Goal: Transaction & Acquisition: Purchase product/service

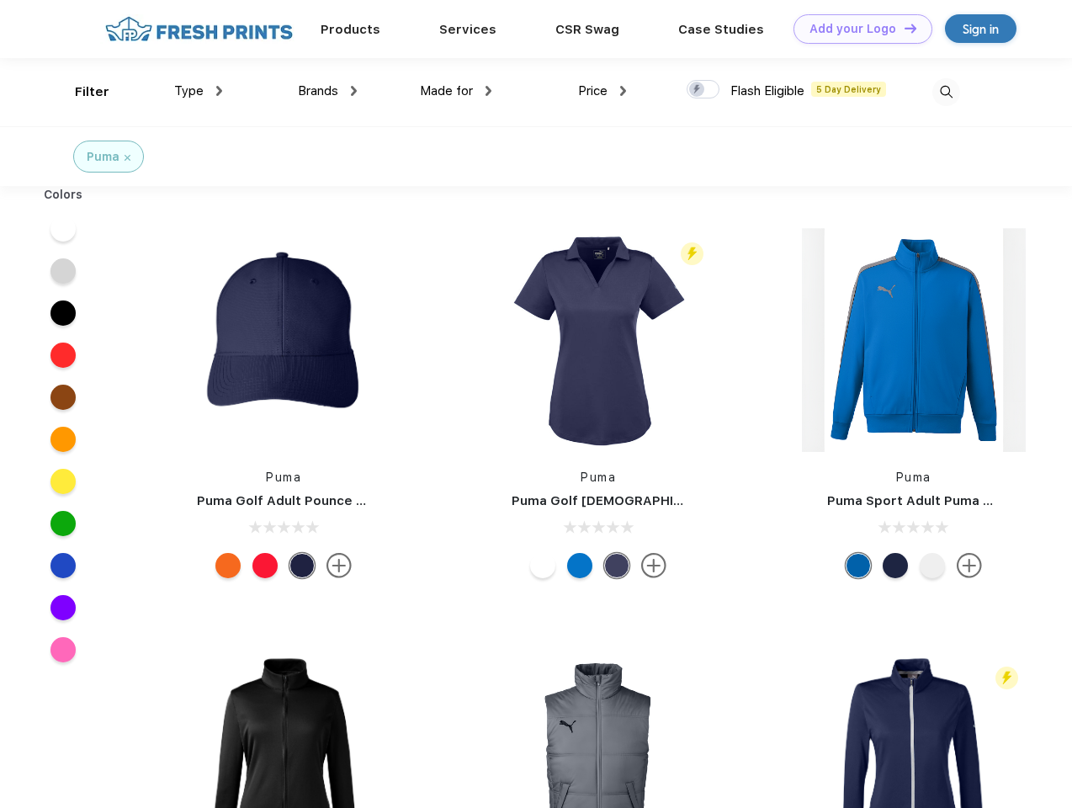
click at [857, 29] on link "Add your Logo Design Tool" at bounding box center [863, 28] width 139 height 29
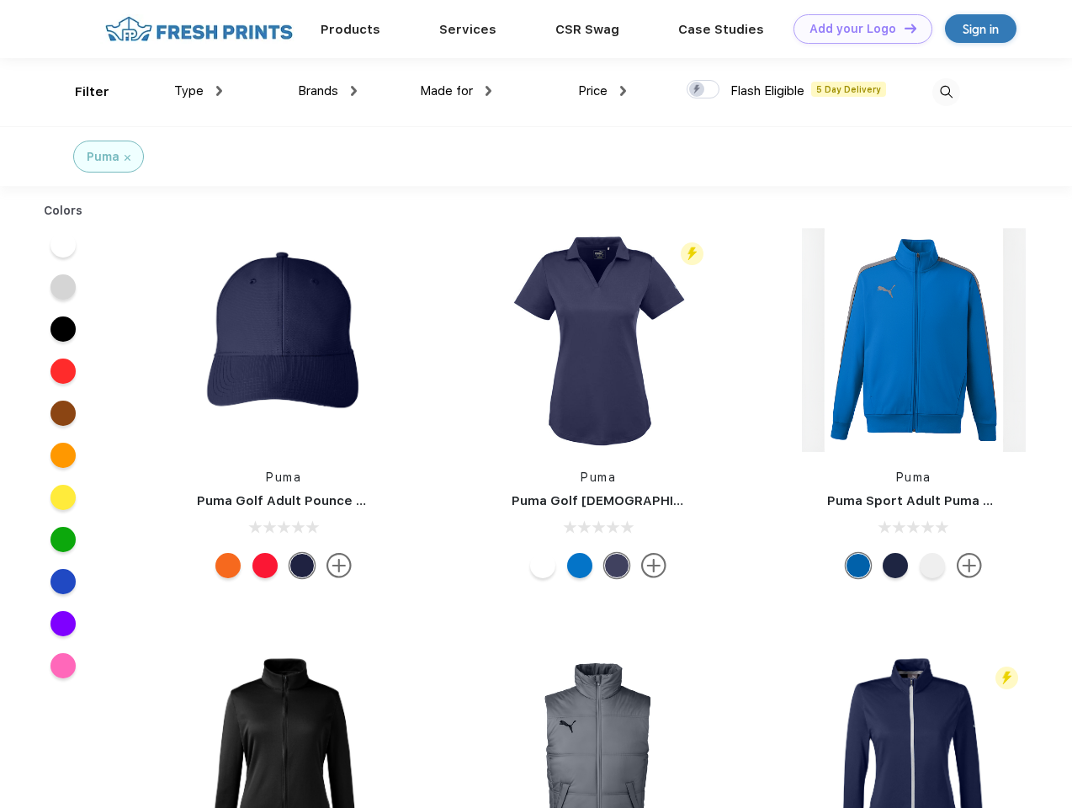
click at [0, 0] on div "Design Tool" at bounding box center [0, 0] width 0 height 0
click at [903, 28] on link "Add your Logo Design Tool" at bounding box center [863, 28] width 139 height 29
click at [81, 92] on div "Filter" at bounding box center [92, 91] width 35 height 19
click at [199, 91] on span "Type" at bounding box center [188, 90] width 29 height 15
click at [327, 91] on span "Brands" at bounding box center [318, 90] width 40 height 15
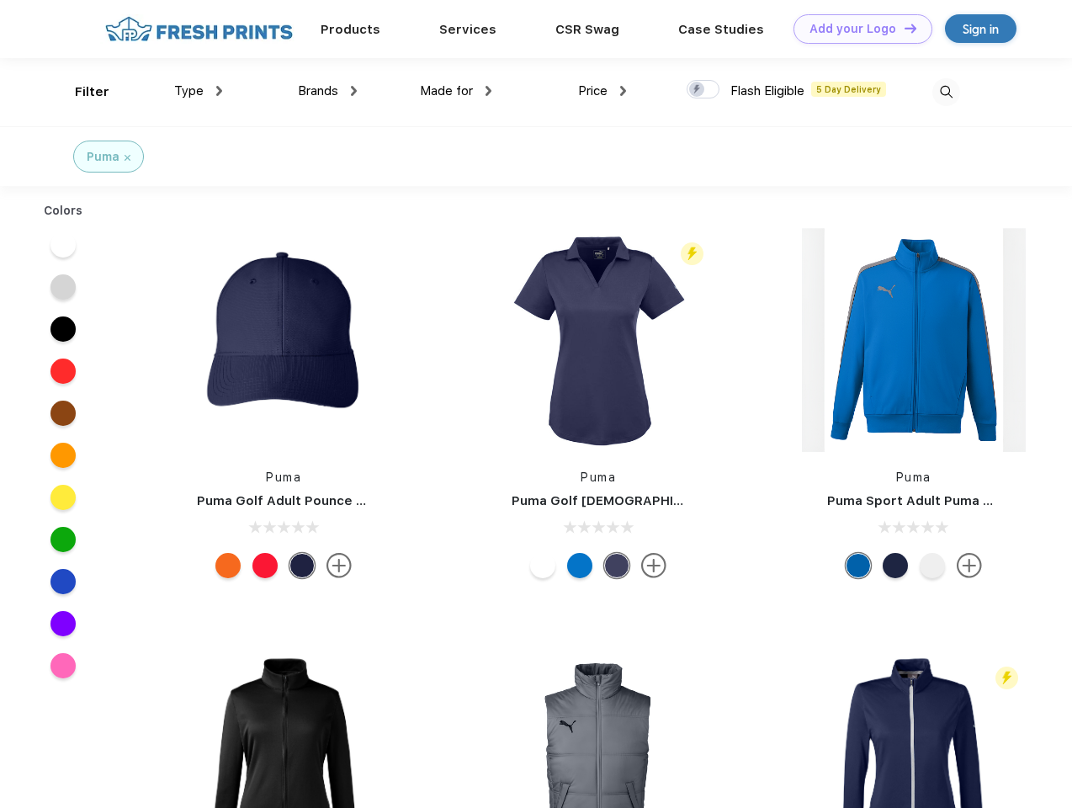
click at [456, 91] on span "Made for" at bounding box center [446, 90] width 53 height 15
click at [603, 91] on span "Price" at bounding box center [592, 90] width 29 height 15
click at [704, 90] on div at bounding box center [703, 89] width 33 height 19
click at [698, 90] on input "checkbox" at bounding box center [692, 84] width 11 height 11
click at [946, 92] on img at bounding box center [946, 92] width 28 height 28
